Goal: Find specific page/section: Find specific page/section

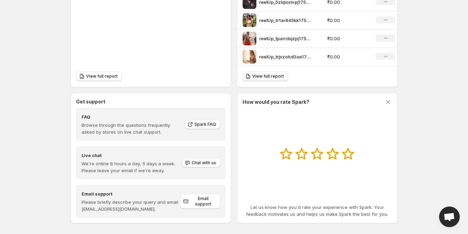
scroll to position [292, 0]
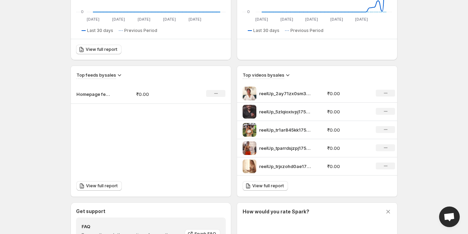
scroll to position [212, 0]
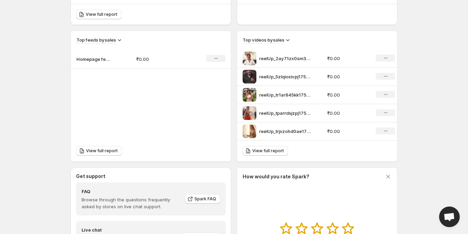
click at [292, 113] on p "reelUp_tparrdsjzpj1753523758451_original" at bounding box center [285, 113] width 52 height 7
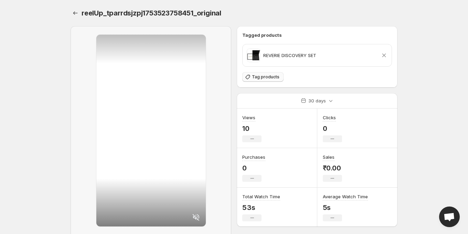
click at [260, 80] on button "Tag products" at bounding box center [262, 77] width 41 height 10
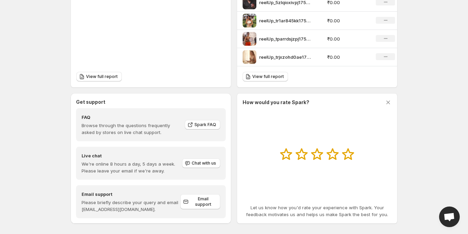
scroll to position [287, 0]
